Goal: Task Accomplishment & Management: Manage account settings

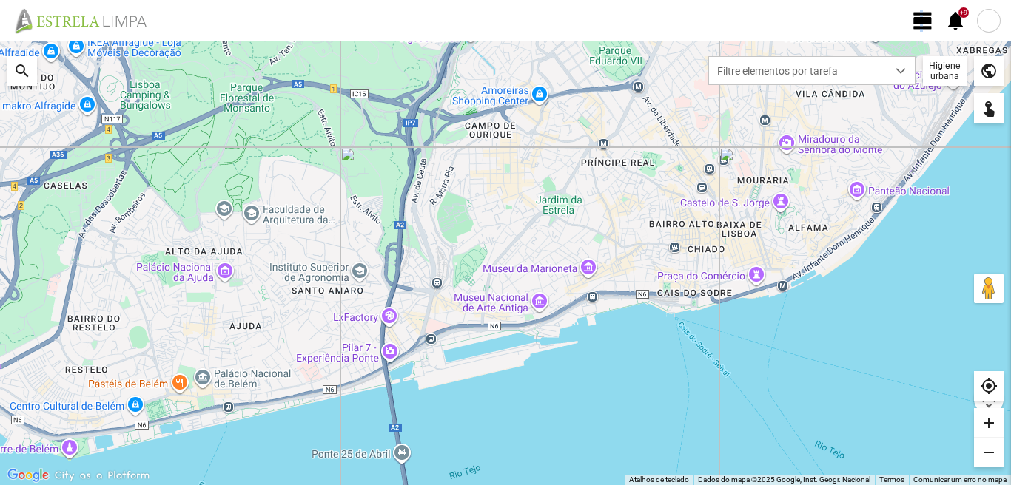
click at [919, 7] on fbc-header "view_day +9 notifications" at bounding box center [505, 20] width 1011 height 41
click at [915, 12] on span "view_day" at bounding box center [923, 21] width 22 height 22
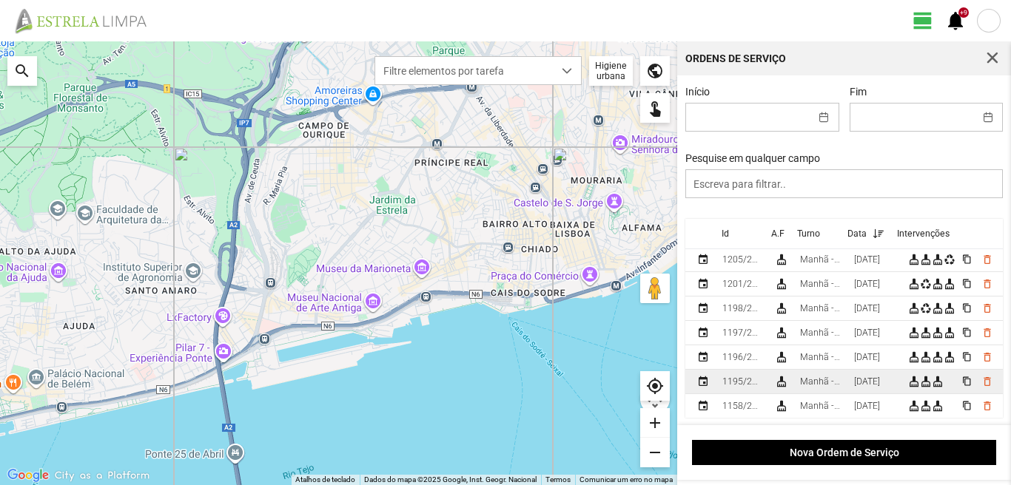
scroll to position [222, 0]
click at [858, 377] on td "[DATE]" at bounding box center [875, 381] width 54 height 24
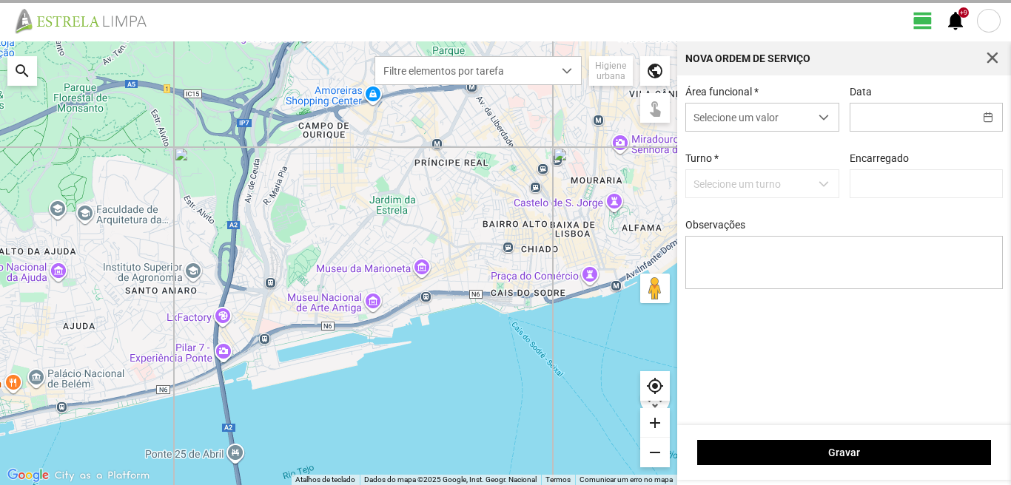
type input "[DATE]"
type input "[PERSON_NAME]"
type textarea "6-10-22-25-36-39-45-49-50-Descanso Ao serviço-17-44-47-Eo38"
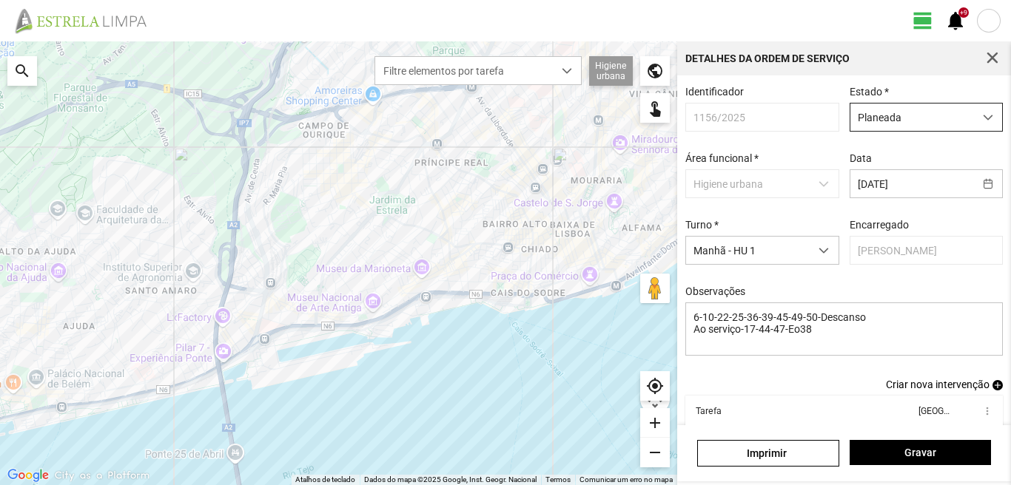
click at [913, 115] on span "Planeada" at bounding box center [912, 117] width 124 height 27
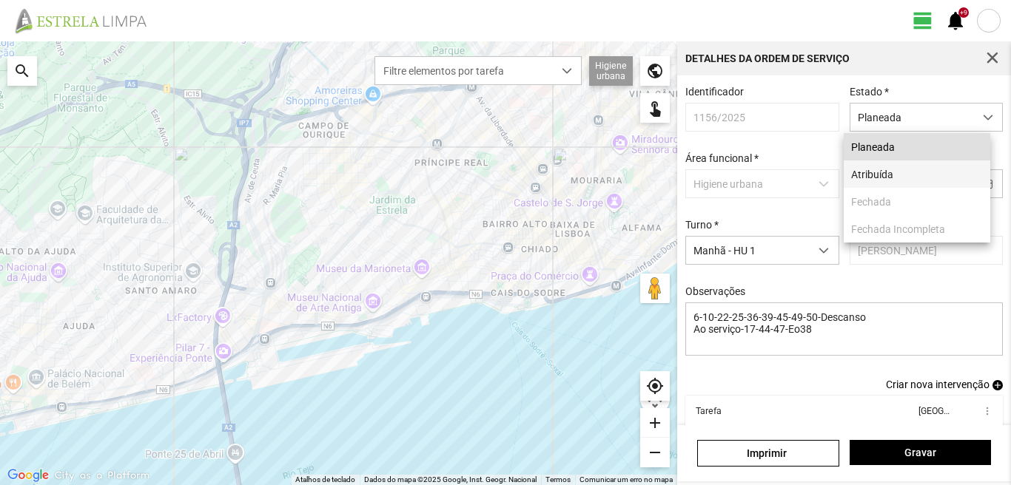
click at [868, 175] on li "Atribuída" at bounding box center [917, 174] width 147 height 27
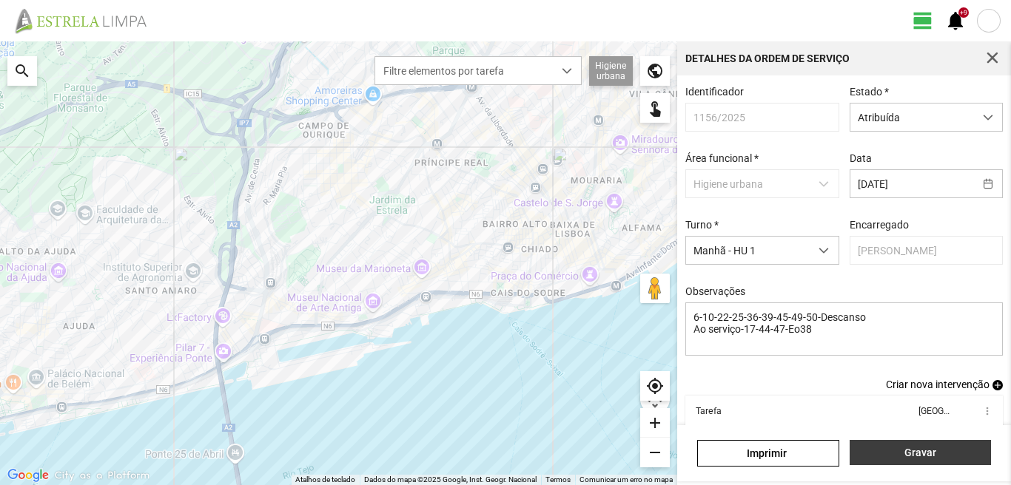
click at [905, 444] on button "Gravar" at bounding box center [920, 452] width 141 height 25
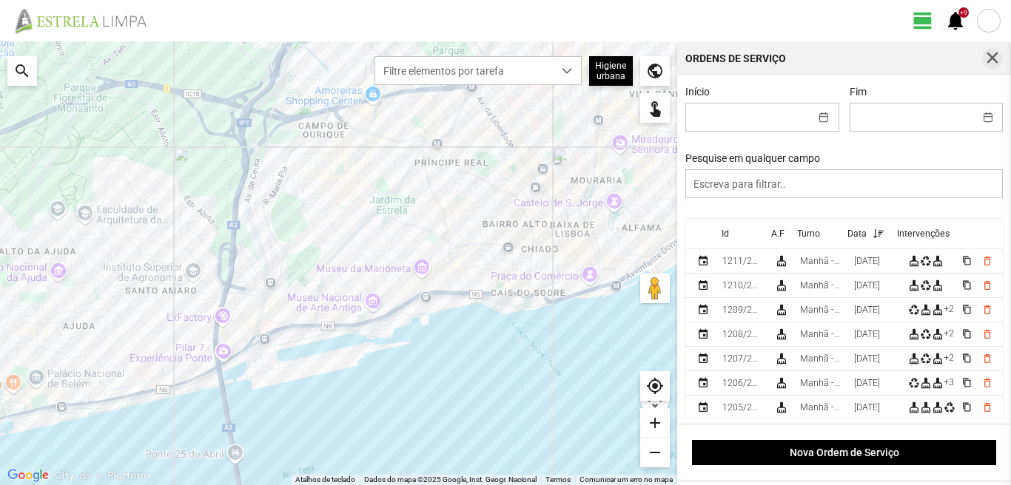
click at [988, 55] on span "button" at bounding box center [992, 58] width 13 height 13
